Goal: Information Seeking & Learning: Learn about a topic

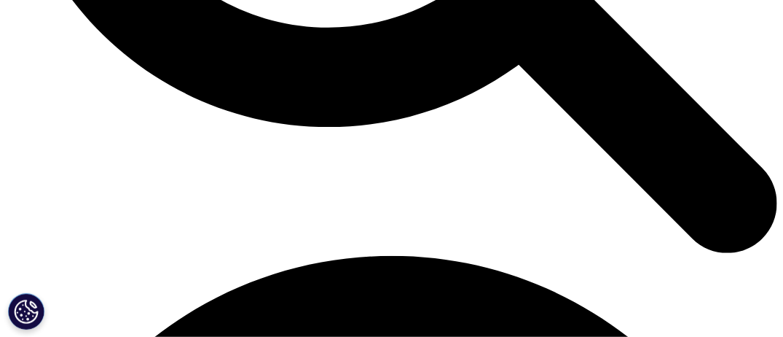
scroll to position [1312, 0]
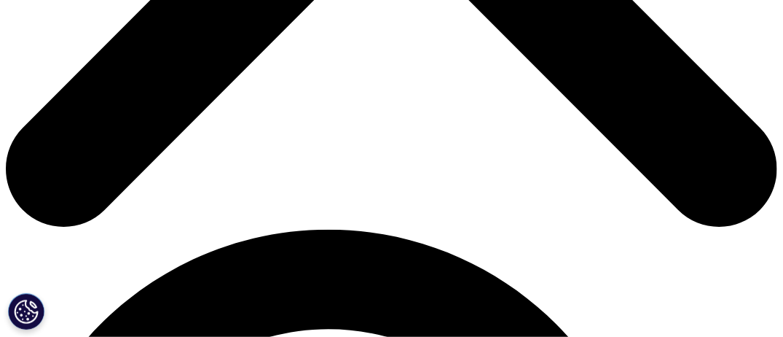
scroll to position [583, 0]
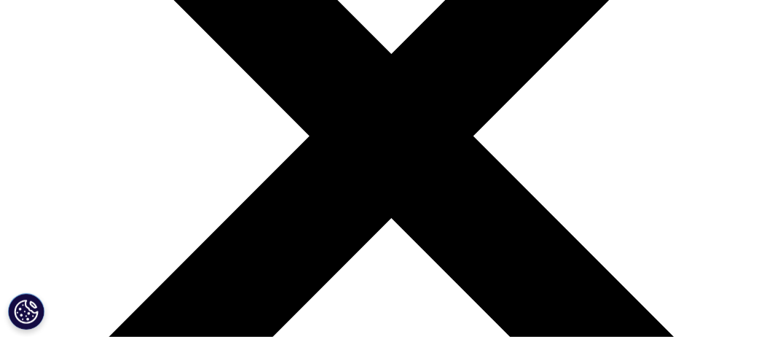
scroll to position [291, 0]
